Goal: Information Seeking & Learning: Learn about a topic

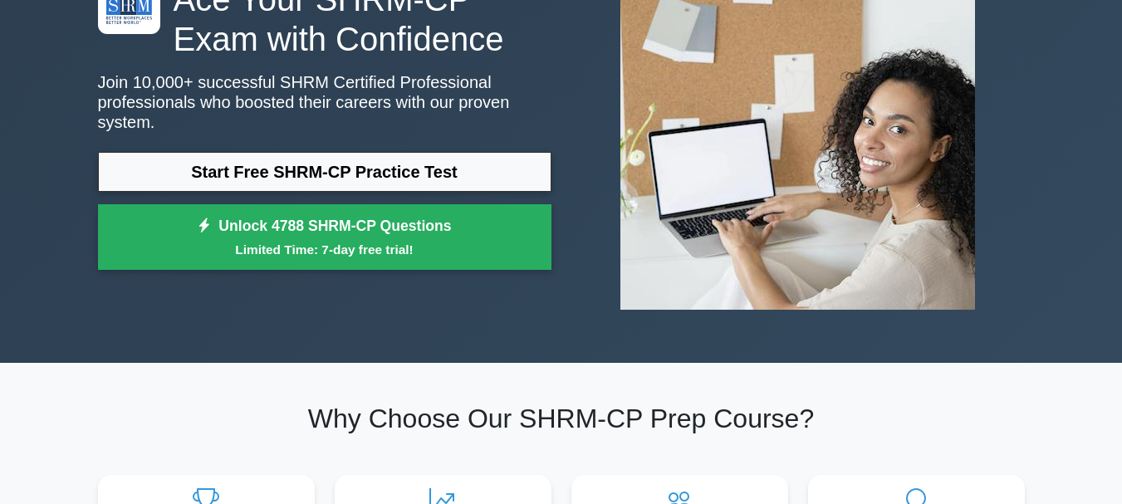
scroll to position [83, 0]
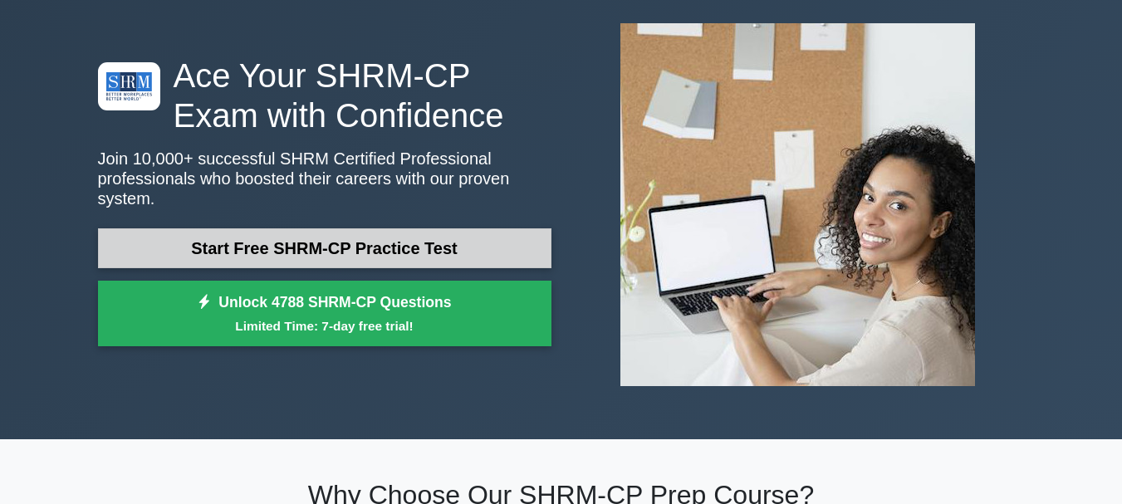
click at [279, 241] on link "Start Free SHRM-CP Practice Test" at bounding box center [325, 248] width 454 height 40
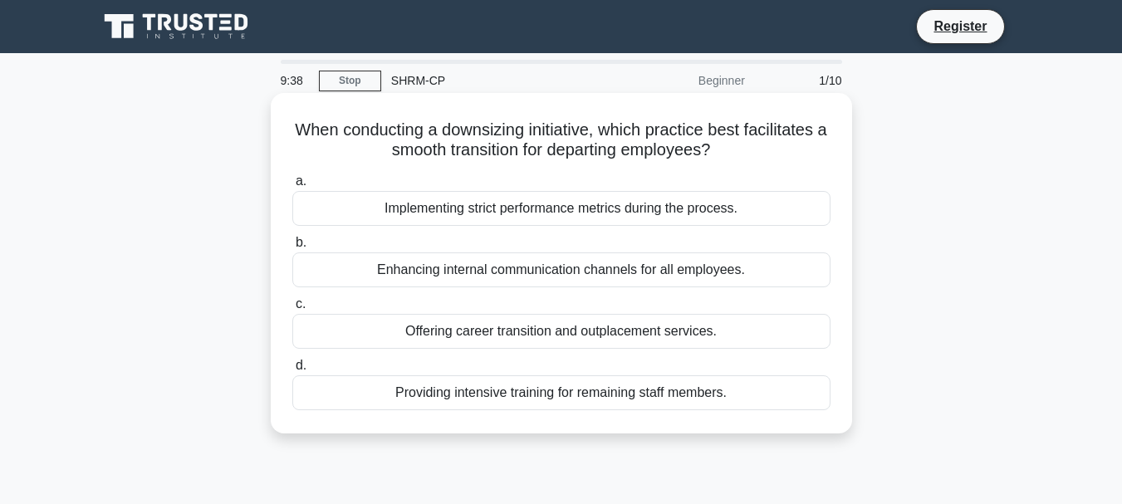
click at [697, 330] on div "Offering career transition and outplacement services." at bounding box center [561, 331] width 538 height 35
click at [292, 310] on input "c. Offering career transition and outplacement services." at bounding box center [292, 304] width 0 height 11
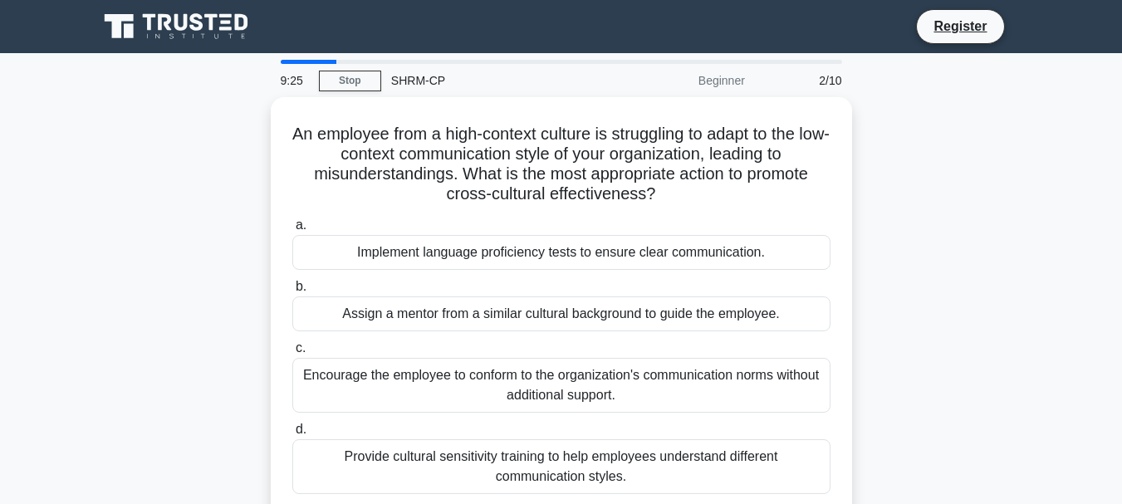
scroll to position [83, 0]
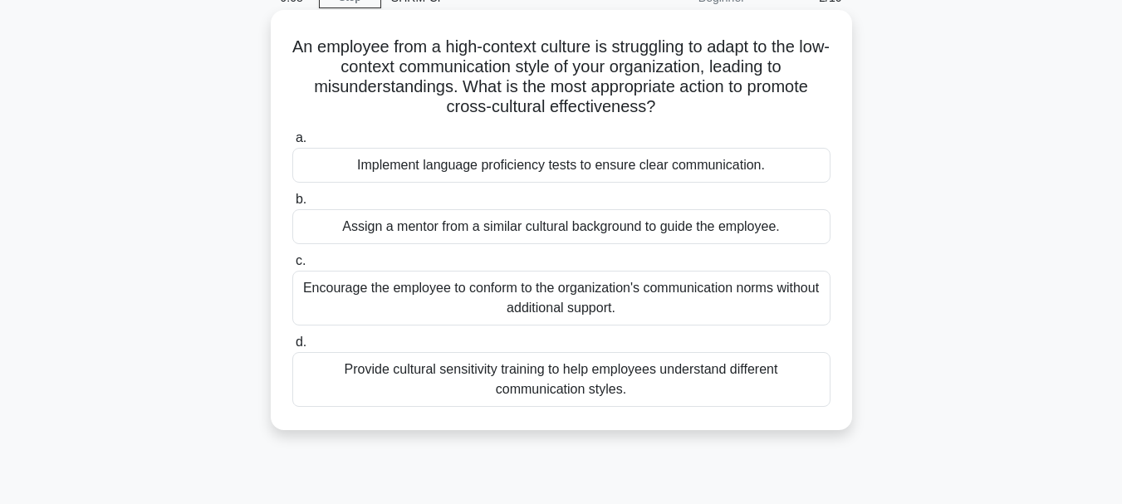
click at [738, 233] on div "Assign a mentor from a similar cultural background to guide the employee." at bounding box center [561, 226] width 538 height 35
click at [292, 205] on input "b. Assign a mentor from a similar cultural background to guide the employee." at bounding box center [292, 199] width 0 height 11
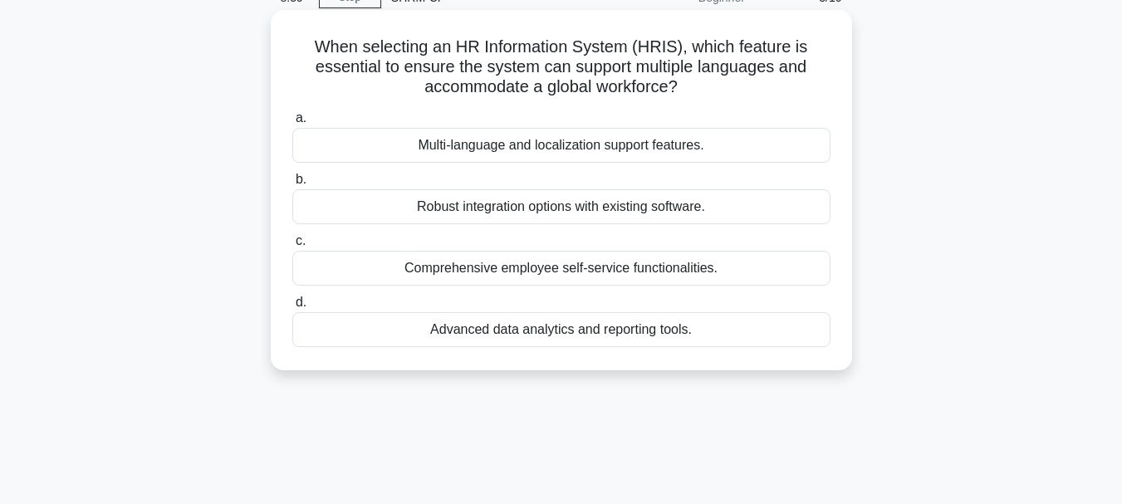
click at [594, 143] on div "Multi-language and localization support features." at bounding box center [561, 145] width 538 height 35
click at [292, 124] on input "a. Multi-language and localization support features." at bounding box center [292, 118] width 0 height 11
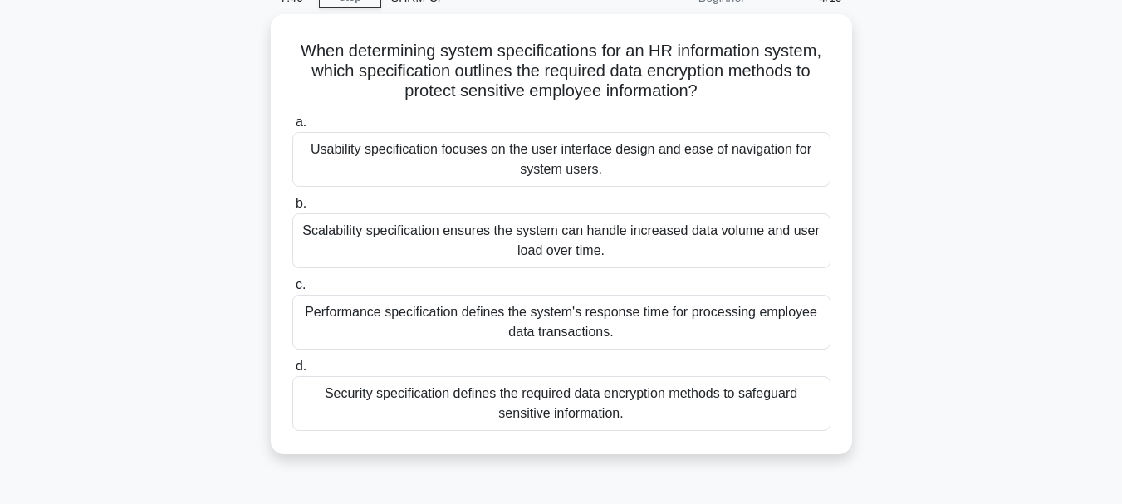
drag, startPoint x: 623, startPoint y: 407, endPoint x: 923, endPoint y: 407, distance: 299.9
click at [624, 407] on div "Security specification defines the required data encryption methods to safeguar…" at bounding box center [561, 403] width 538 height 55
click at [292, 372] on input "d. Security specification defines the required data encryption methods to safeg…" at bounding box center [292, 366] width 0 height 11
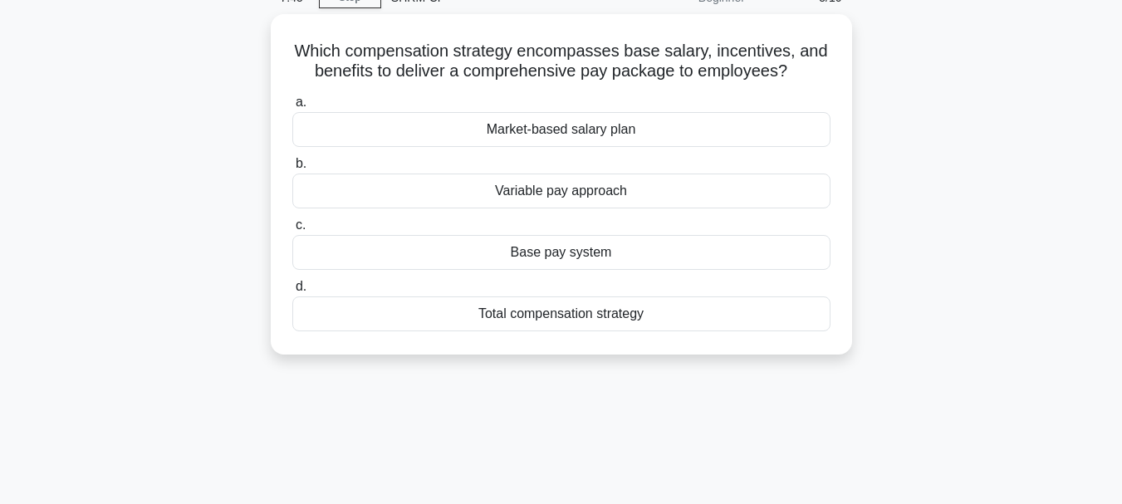
scroll to position [0, 0]
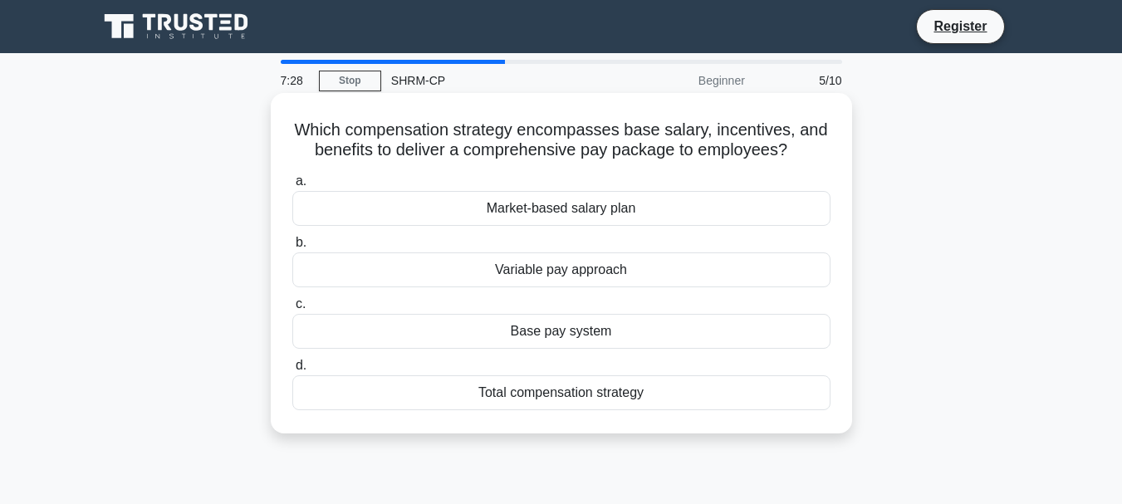
click at [554, 400] on div "Total compensation strategy" at bounding box center [561, 393] width 538 height 35
click at [292, 371] on input "d. Total compensation strategy" at bounding box center [292, 366] width 0 height 11
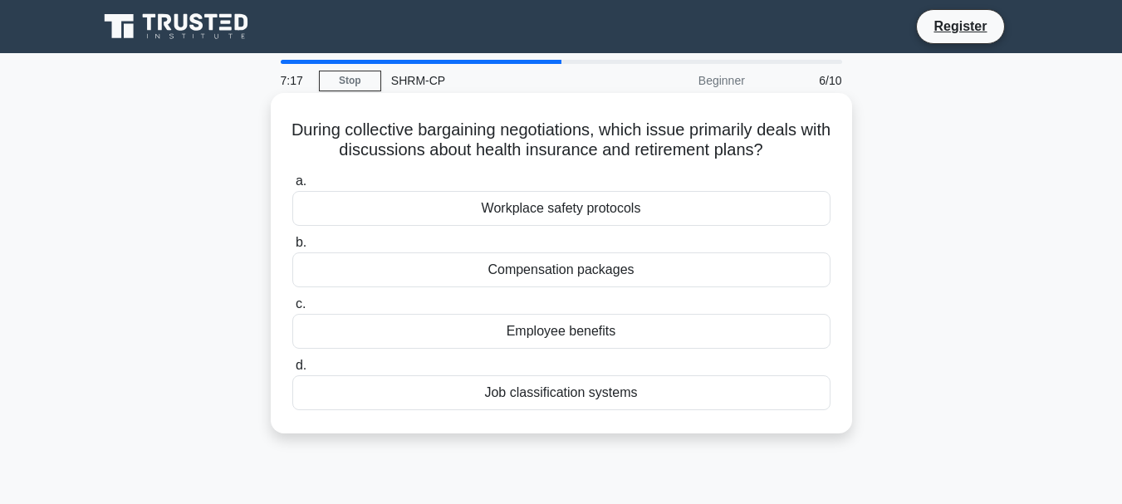
click at [581, 268] on div "Compensation packages" at bounding box center [561, 270] width 538 height 35
click at [292, 248] on input "b. Compensation packages" at bounding box center [292, 243] width 0 height 11
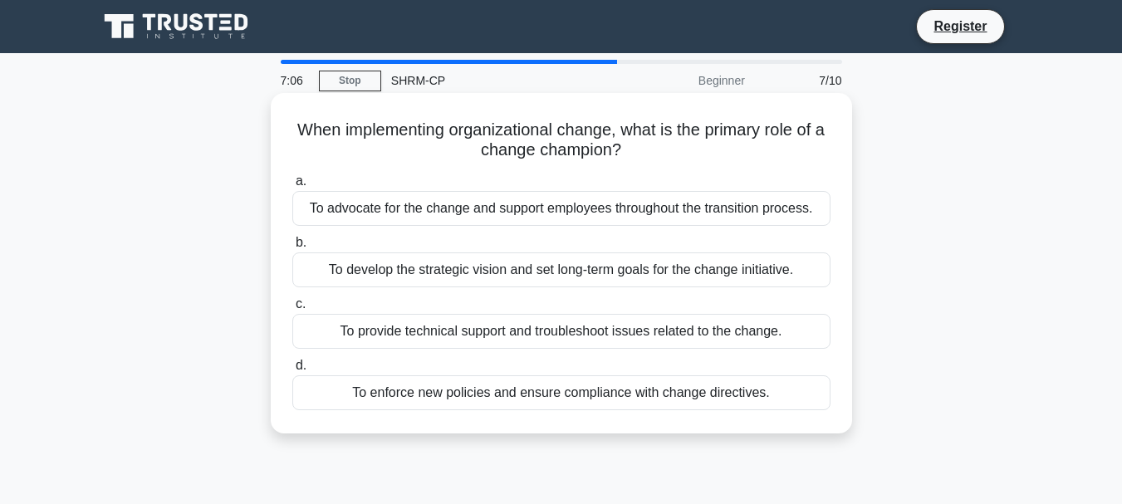
click at [547, 205] on div "To advocate for the change and support employees throughout the transition proc…" at bounding box center [561, 208] width 538 height 35
click at [292, 187] on input "a. To advocate for the change and support employees throughout the transition p…" at bounding box center [292, 181] width 0 height 11
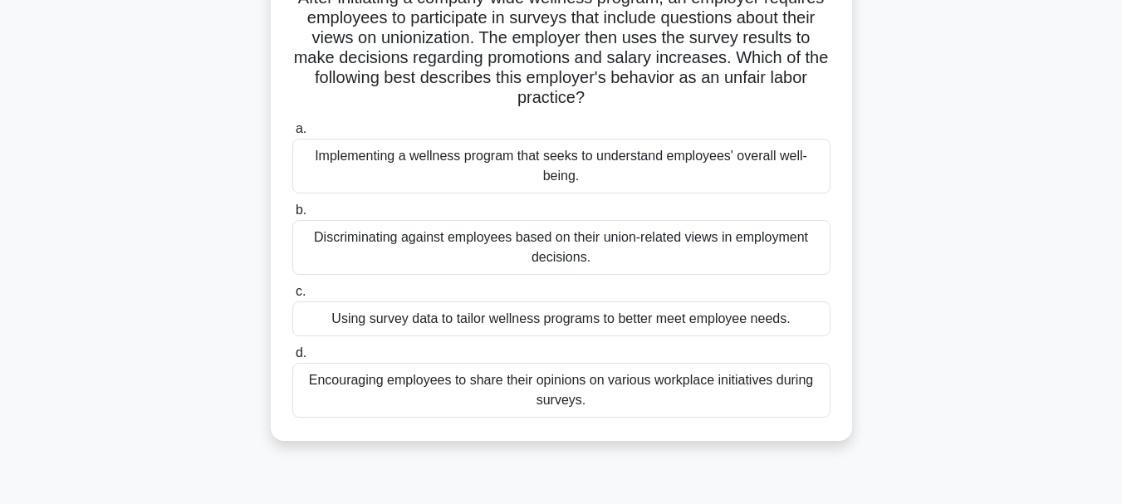
scroll to position [166, 0]
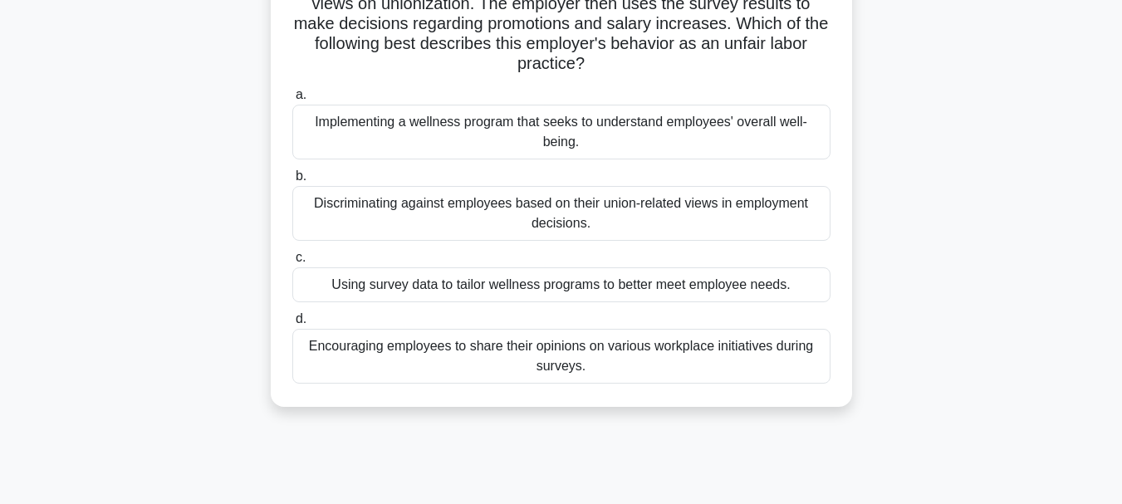
click at [664, 210] on div "Discriminating against employees based on their union-related views in employme…" at bounding box center [561, 213] width 538 height 55
click at [292, 182] on input "b. Discriminating against employees based on their union-related views in emplo…" at bounding box center [292, 176] width 0 height 11
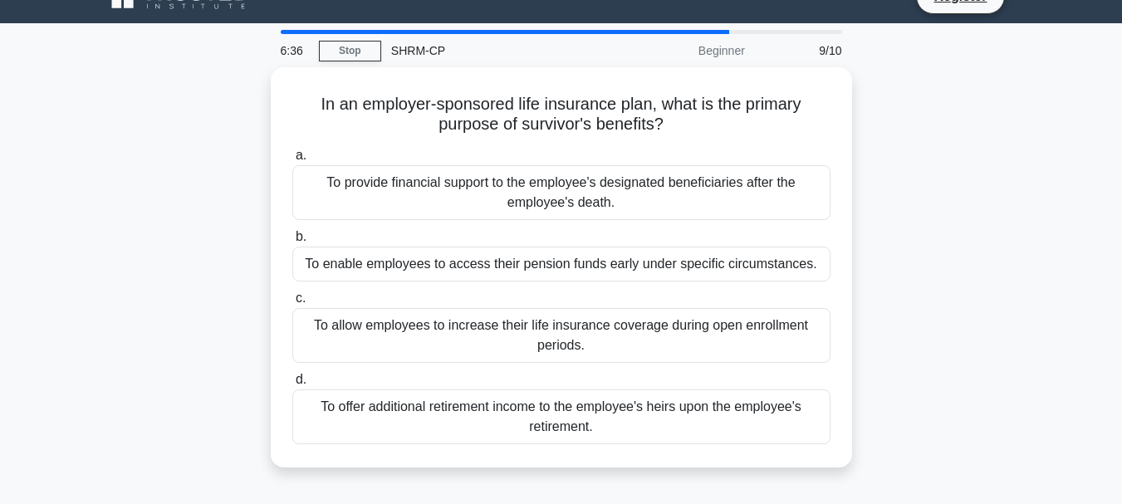
scroll to position [83, 0]
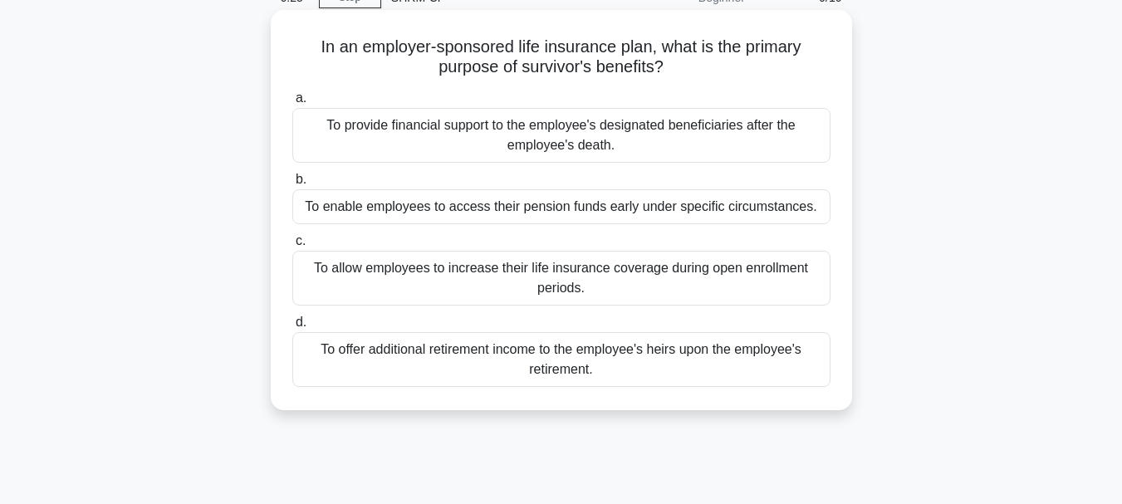
click at [646, 146] on div "To provide financial support to the employee's designated beneficiaries after t…" at bounding box center [561, 135] width 538 height 55
click at [292, 104] on input "a. To provide financial support to the employee's designated beneficiaries afte…" at bounding box center [292, 98] width 0 height 11
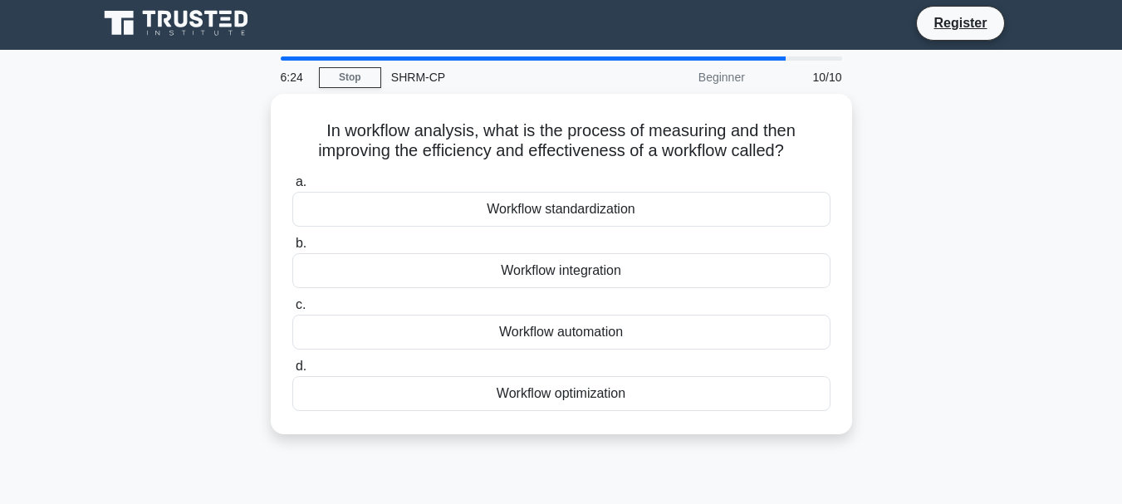
scroll to position [0, 0]
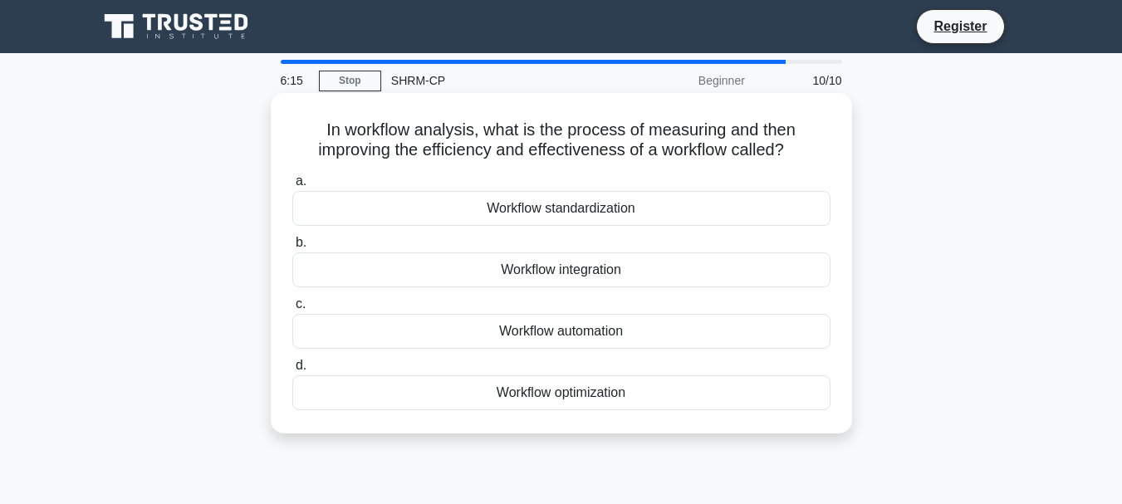
click at [552, 398] on div "Workflow optimization" at bounding box center [561, 393] width 538 height 35
click at [292, 371] on input "d. Workflow optimization" at bounding box center [292, 366] width 0 height 11
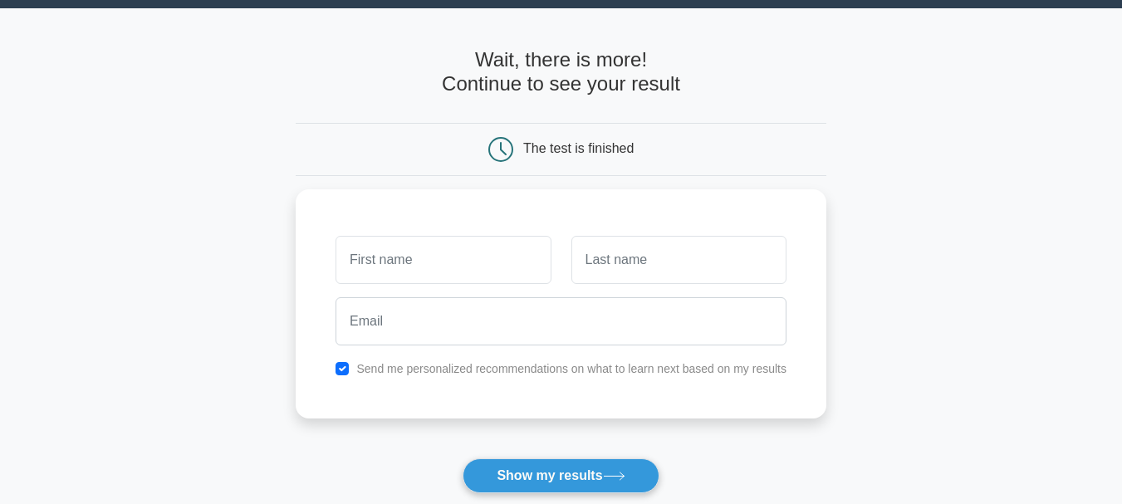
scroll to position [83, 0]
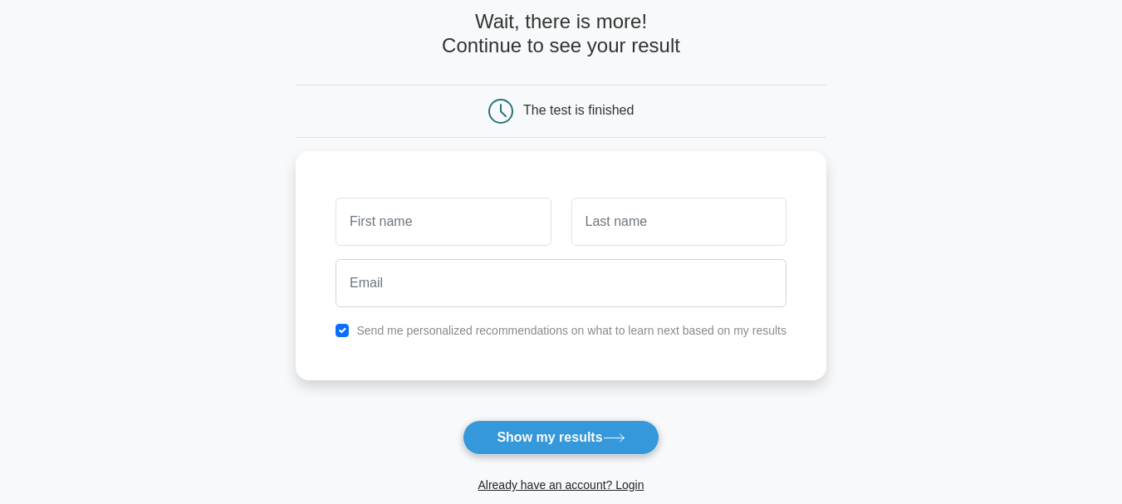
type input "L"
type input "a"
type input "Katie"
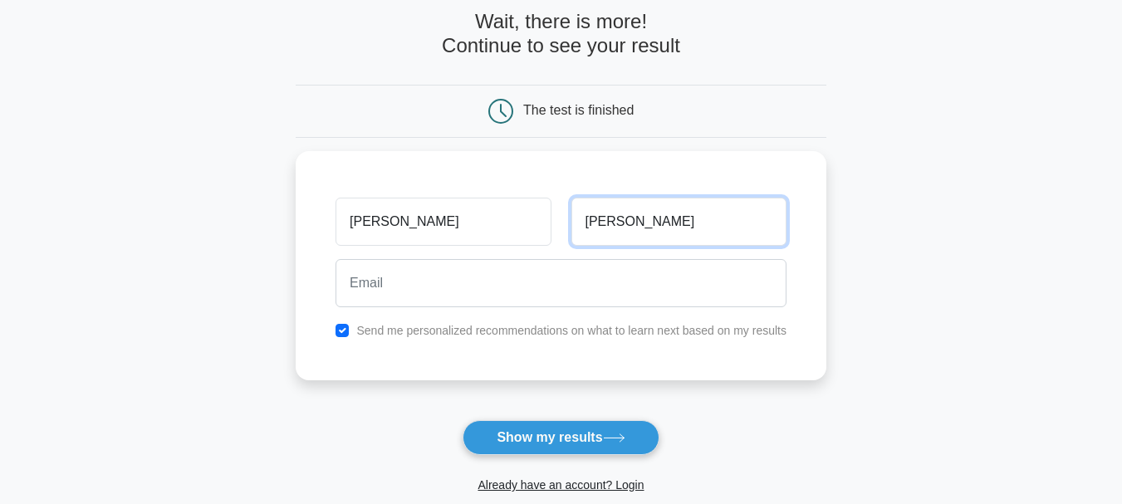
type input "Kochert"
click at [808, 225] on main "Wait, there is more! Continue to see your result The test is finished Katie Koc…" at bounding box center [561, 269] width 1122 height 598
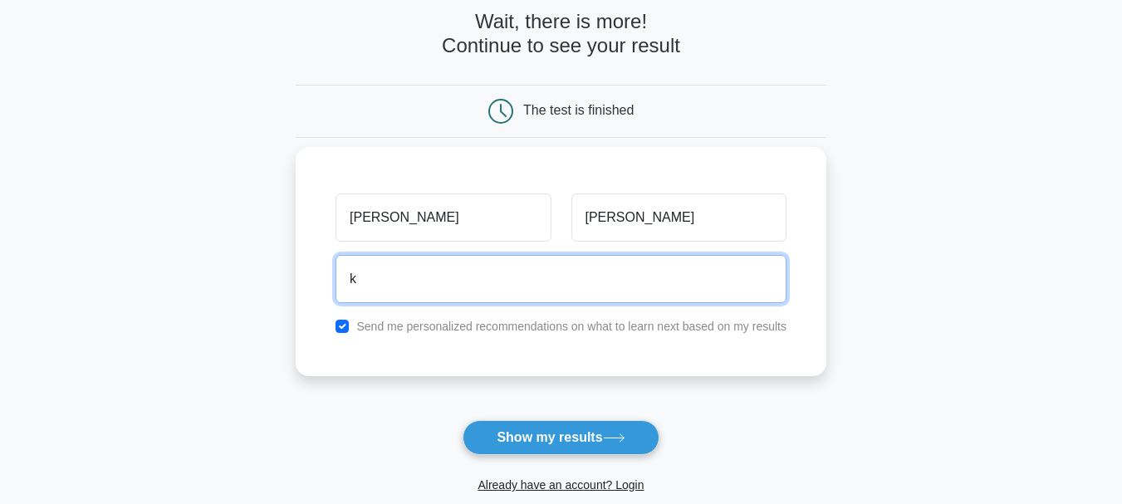
click at [417, 268] on input "k" at bounding box center [561, 279] width 451 height 48
type input "katiekochert@student.purdueglobal.edu"
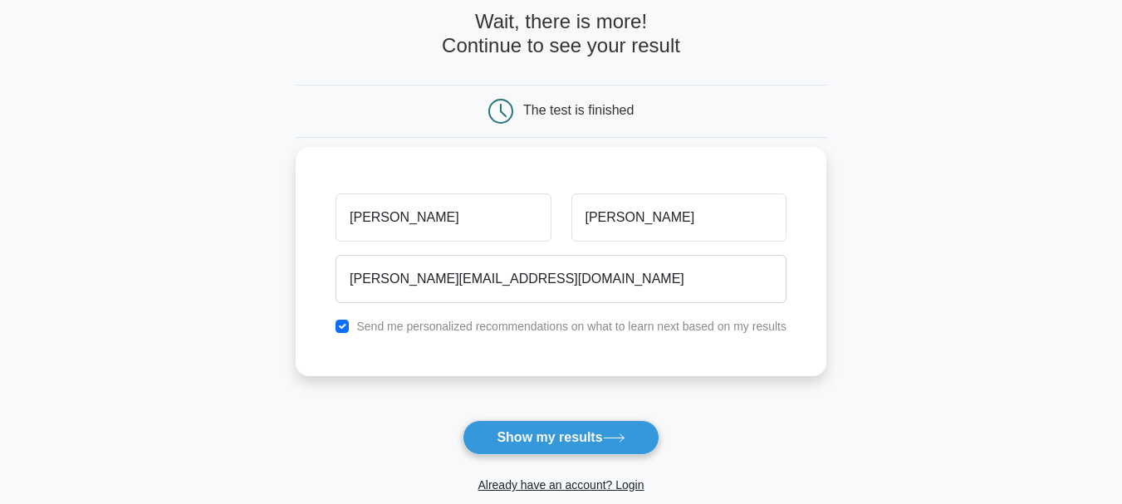
click at [484, 331] on label "Send me personalized recommendations on what to learn next based on my results" at bounding box center [571, 326] width 430 height 13
click at [348, 326] on input "checkbox" at bounding box center [342, 326] width 13 height 13
checkbox input "false"
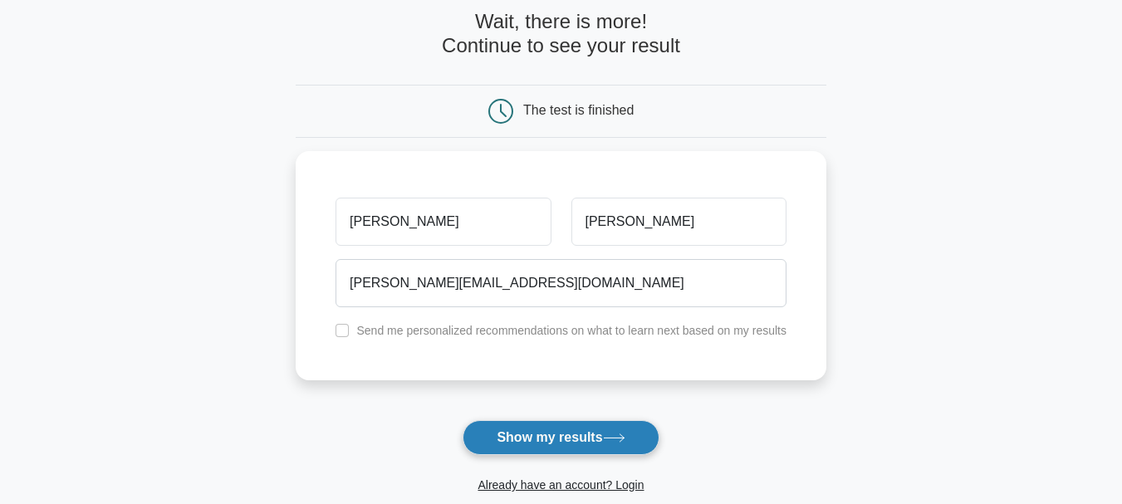
click at [520, 441] on button "Show my results" at bounding box center [561, 437] width 196 height 35
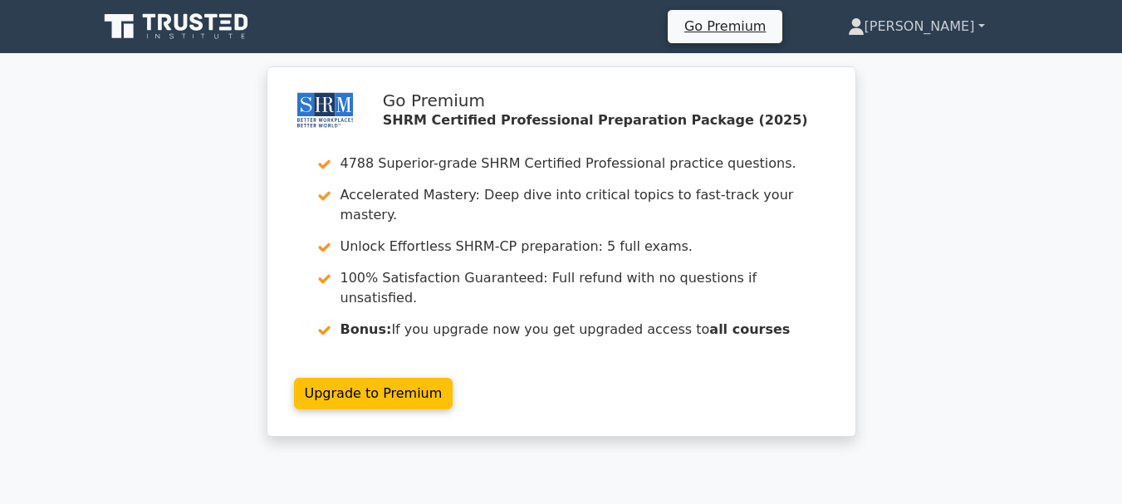
click at [961, 22] on link "[PERSON_NAME]" at bounding box center [916, 26] width 217 height 33
click at [145, 24] on icon at bounding box center [178, 27] width 160 height 32
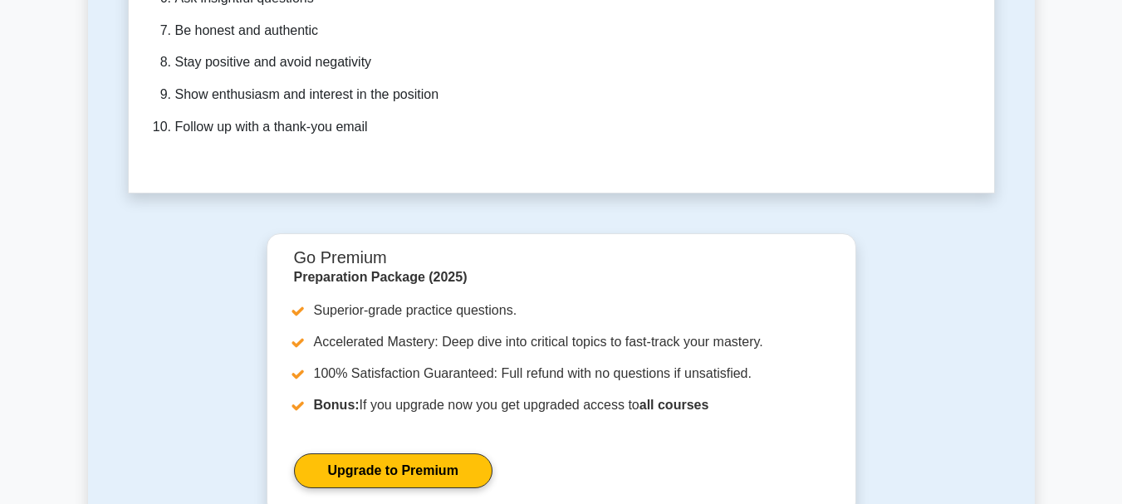
scroll to position [5230, 0]
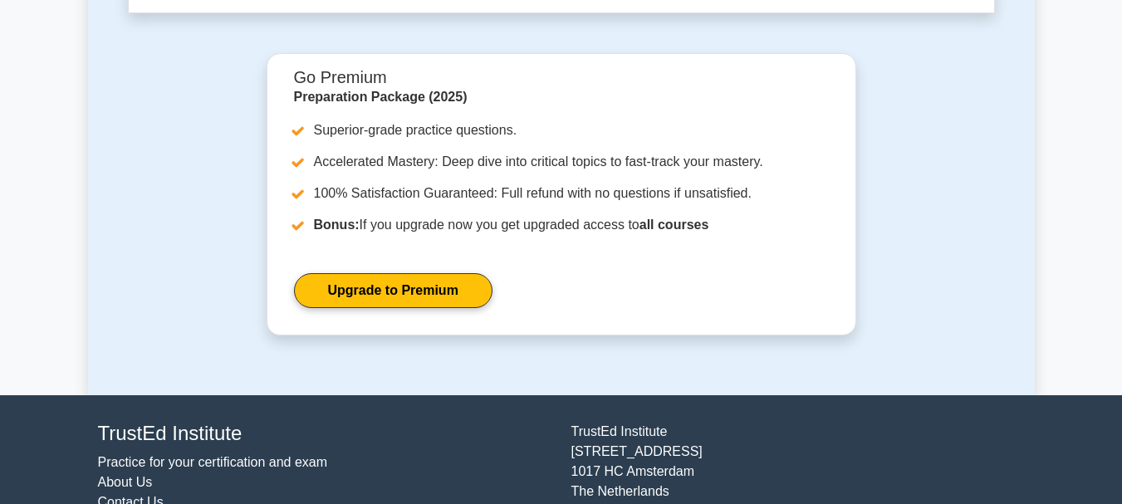
click at [223, 455] on link "Practice for your certification and exam" at bounding box center [213, 462] width 230 height 14
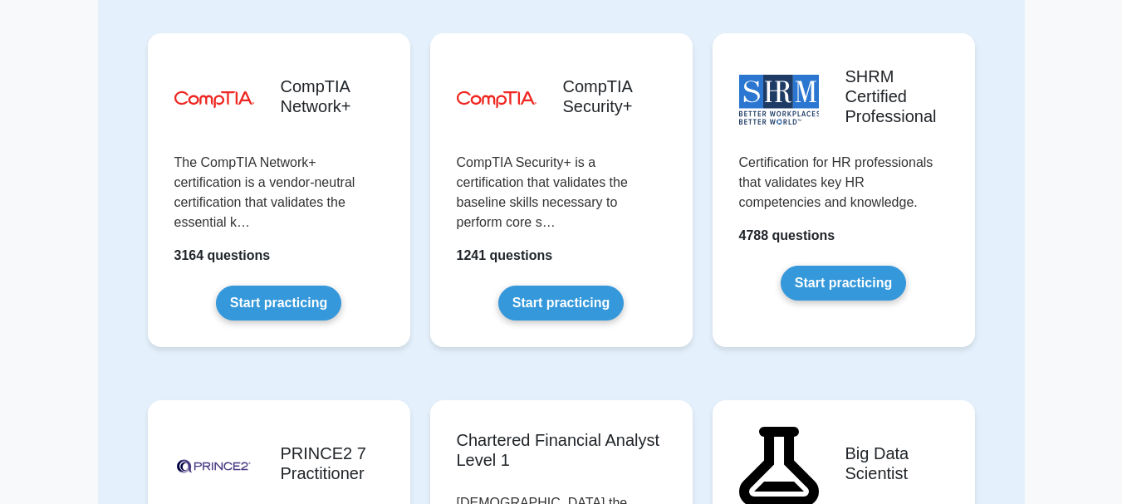
scroll to position [3101, 0]
